Goal: Find specific page/section: Locate item on page

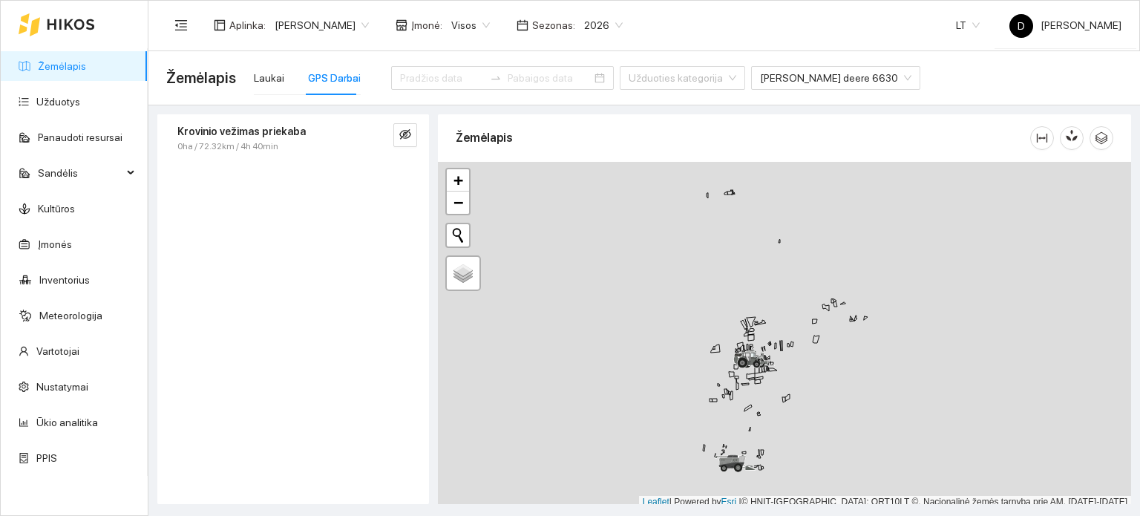
scroll to position [4, 0]
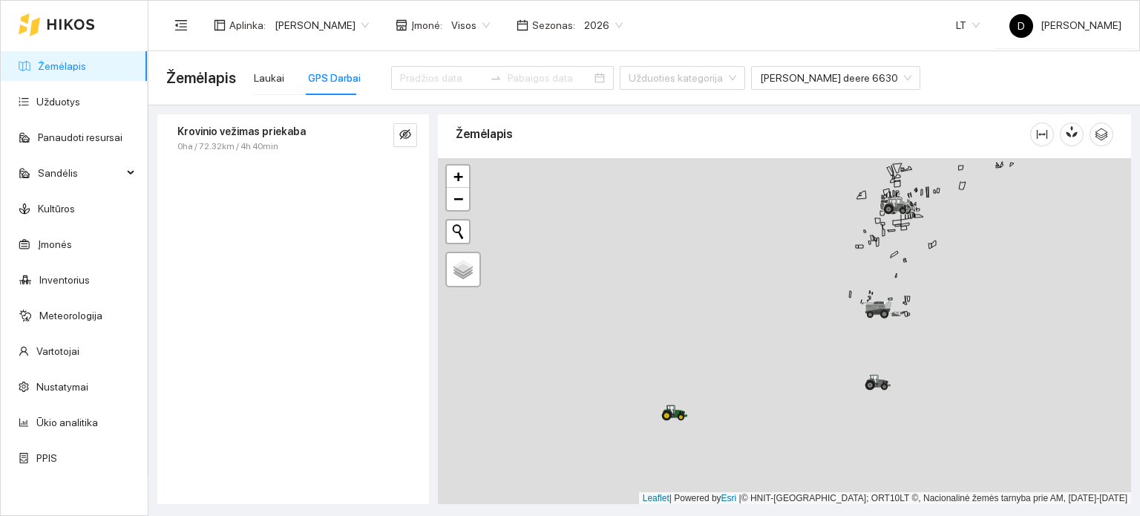
drag, startPoint x: 709, startPoint y: 384, endPoint x: 890, endPoint y: 192, distance: 264.0
click at [891, 188] on div at bounding box center [784, 331] width 693 height 347
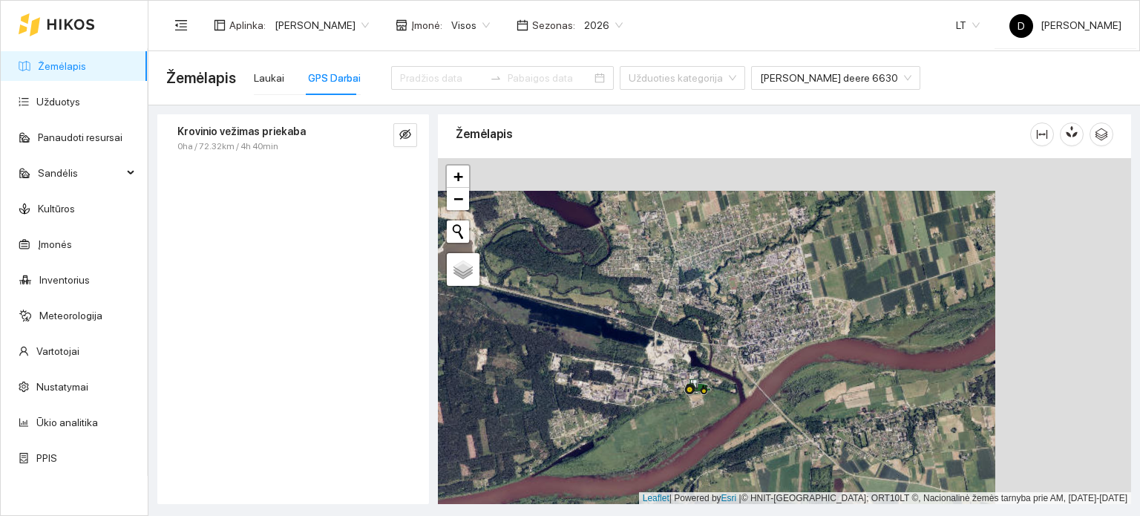
drag, startPoint x: 922, startPoint y: 347, endPoint x: 693, endPoint y: 349, distance: 228.5
click at [707, 352] on div at bounding box center [784, 331] width 693 height 347
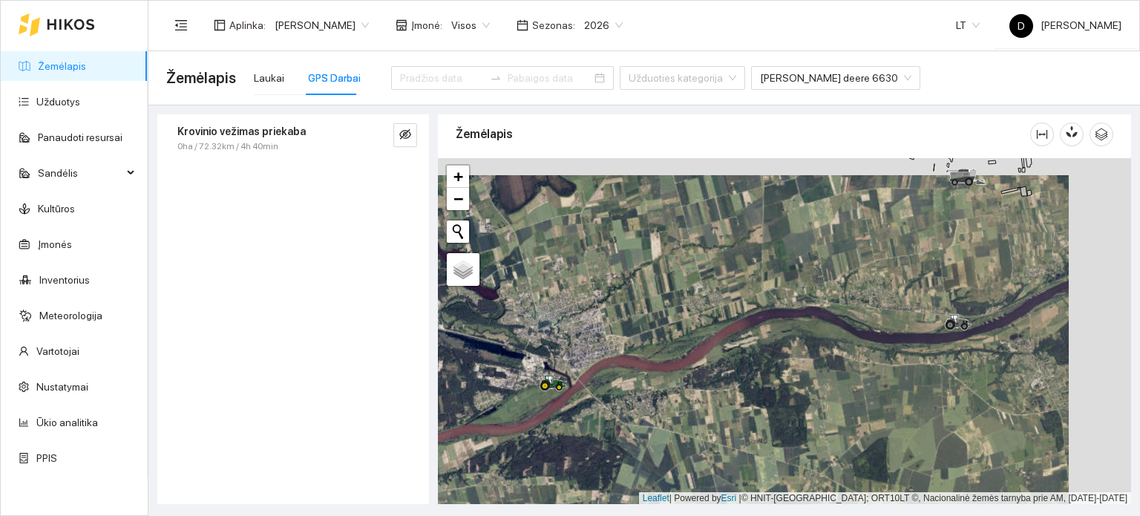
drag, startPoint x: 1022, startPoint y: 306, endPoint x: 834, endPoint y: 344, distance: 192.2
click at [946, 326] on icon at bounding box center [958, 320] width 25 height 12
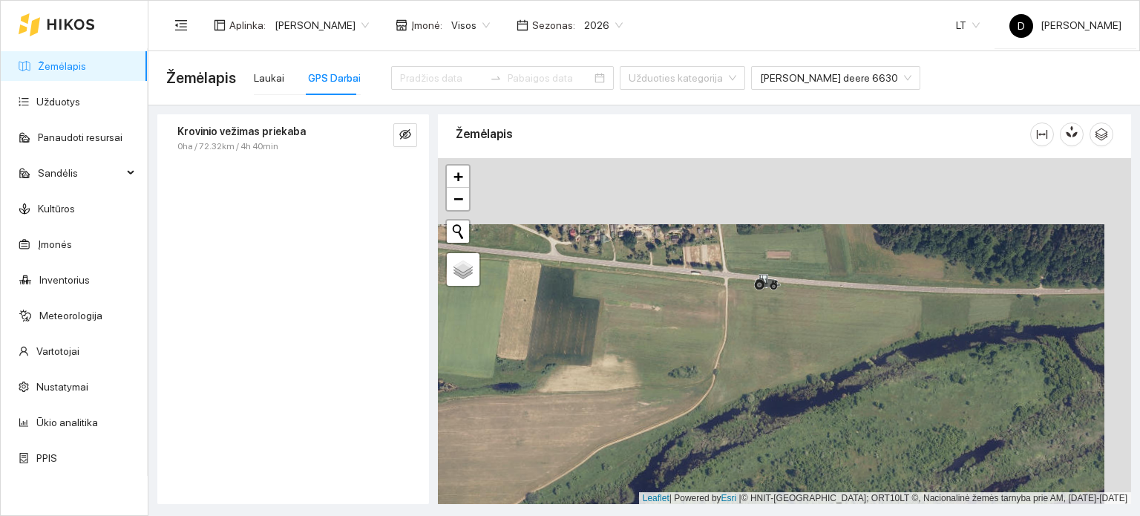
drag, startPoint x: 819, startPoint y: 364, endPoint x: 784, endPoint y: 431, distance: 76.3
click at [784, 431] on div at bounding box center [784, 331] width 693 height 347
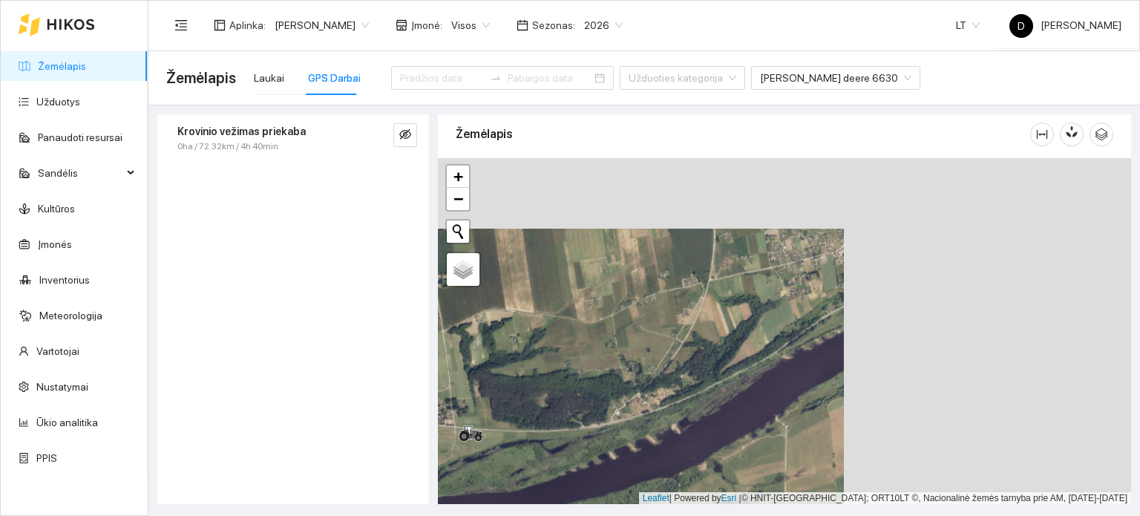
drag, startPoint x: 750, startPoint y: 355, endPoint x: 463, endPoint y: 426, distance: 295.7
click at [463, 426] on icon at bounding box center [472, 433] width 27 height 16
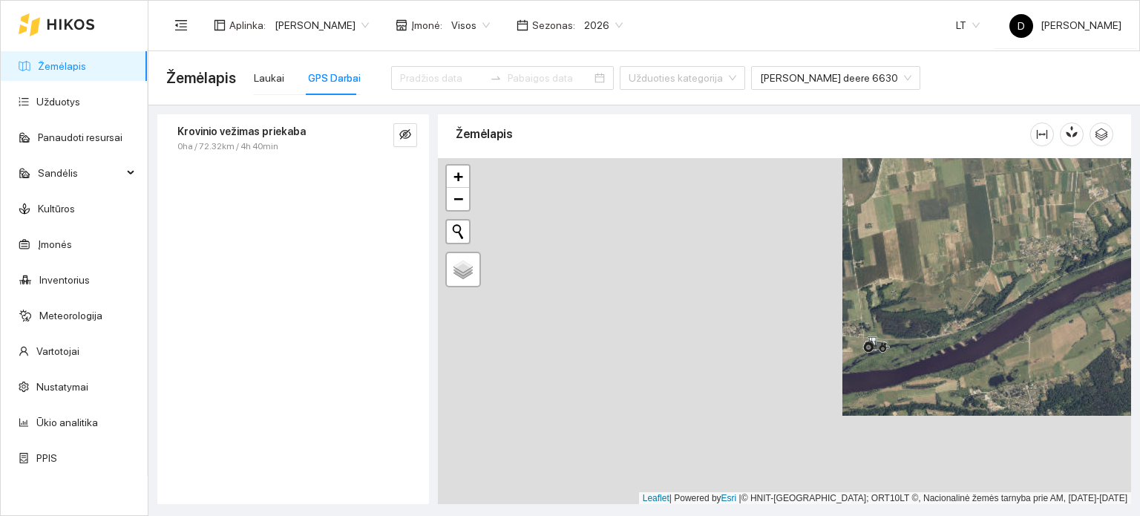
drag, startPoint x: 585, startPoint y: 405, endPoint x: 882, endPoint y: 331, distance: 305.9
click at [882, 332] on div at bounding box center [784, 331] width 693 height 347
